Goal: Information Seeking & Learning: Learn about a topic

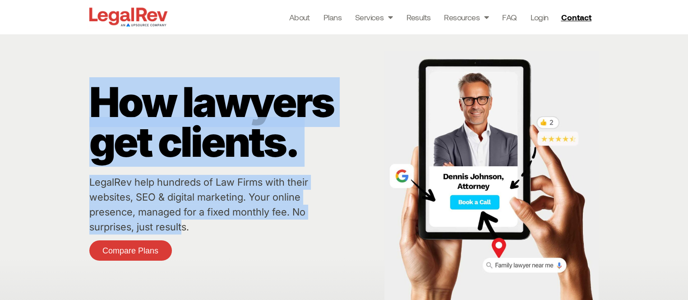
drag, startPoint x: 63, startPoint y: 185, endPoint x: 181, endPoint y: 229, distance: 125.7
click at [181, 229] on div "How lawyers get clients. LegalRev help hundreds of Law Firms with their website…" at bounding box center [344, 171] width 688 height 274
click at [181, 229] on link "LegalRev help hundreds of Law Firms with their websites, SEO & digital marketin…" at bounding box center [198, 204] width 219 height 56
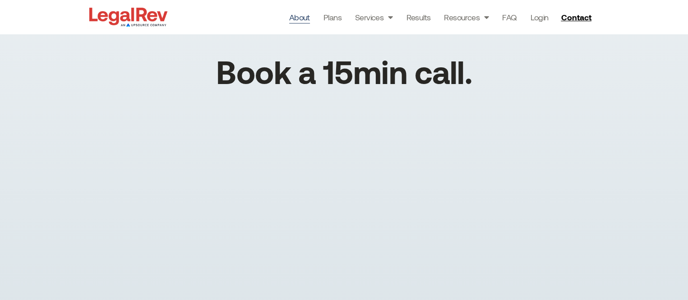
click at [303, 15] on link "About" at bounding box center [299, 17] width 21 height 13
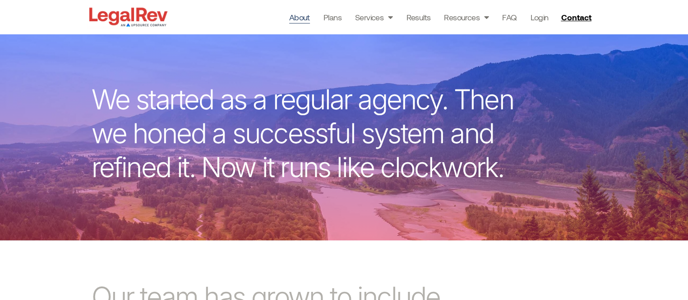
scroll to position [212, 0]
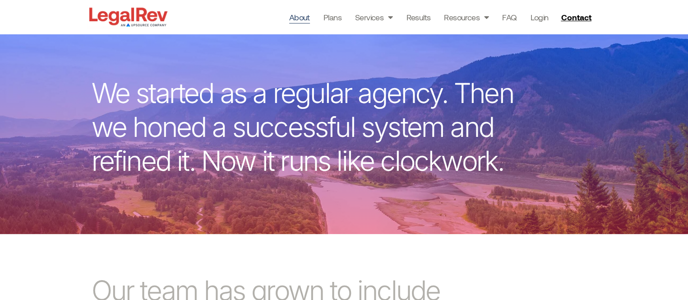
click at [126, 112] on p "We started as a regular agency. Then we honed a successful system and refined i…" at bounding box center [311, 127] width 438 height 102
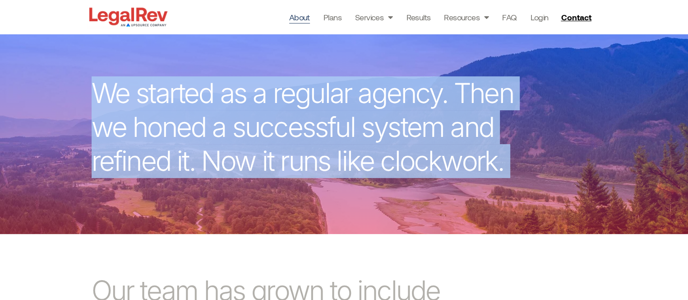
click at [126, 112] on p "We started as a regular agency. Then we honed a successful system and refined i…" at bounding box center [311, 127] width 438 height 102
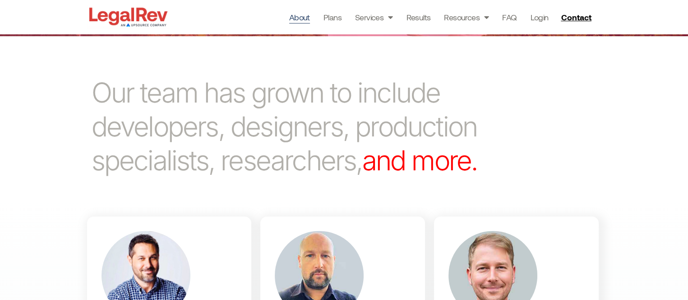
scroll to position [413, 0]
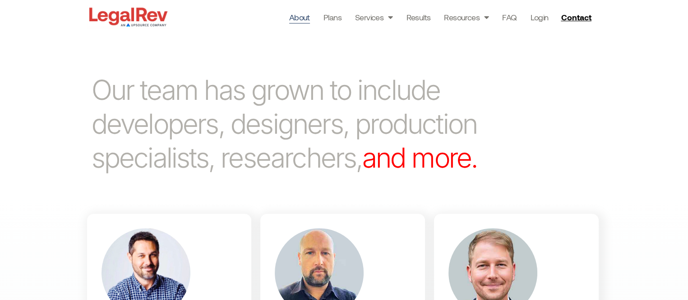
click at [128, 122] on p "Our team has grown to include developers, designers, production specialists, re…" at bounding box center [299, 124] width 414 height 102
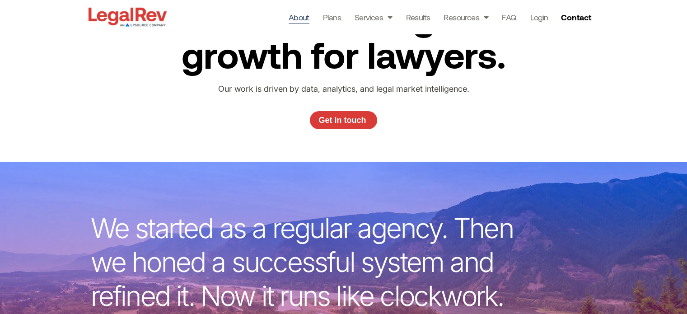
scroll to position [0, 0]
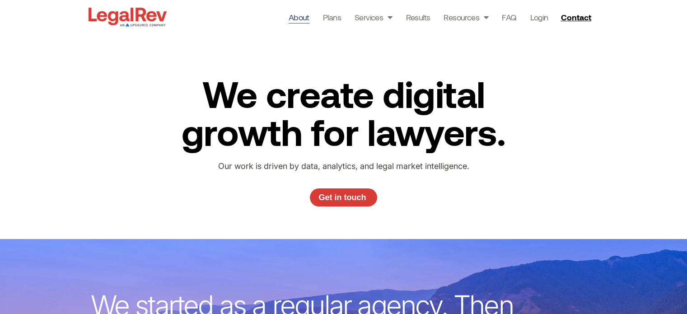
click at [319, 130] on h2 "We create digital growth for lawyers." at bounding box center [343, 112] width 360 height 76
